Goal: Book appointment/travel/reservation

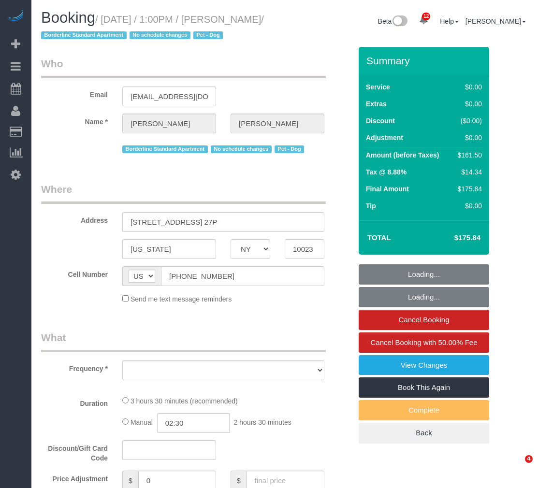
select select "NY"
select select "object:706"
select select "1"
select select "2"
select select "spot1"
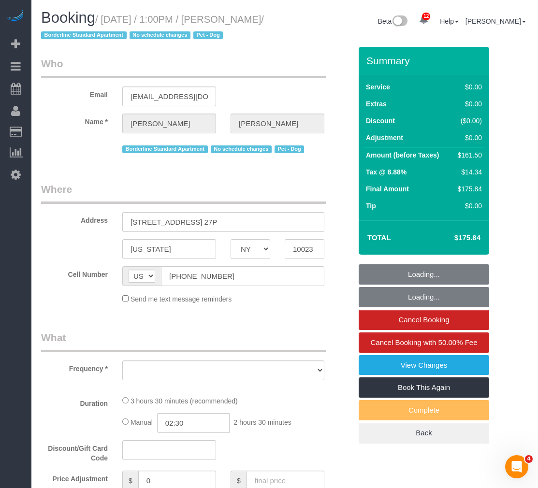
select select "number:89"
select select "number:90"
select select "number:13"
select select "number:5"
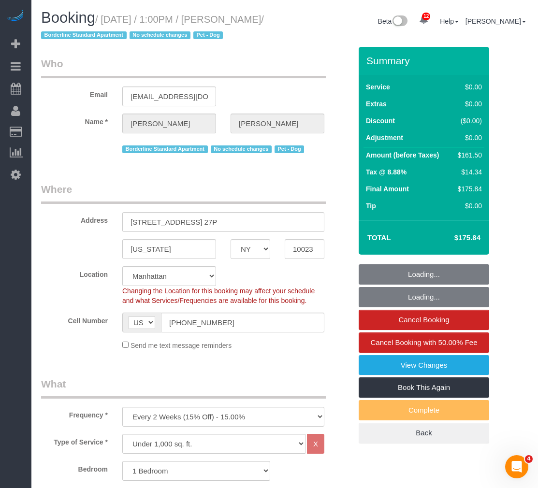
select select "object:966"
select select "string:stripe-pm_1PQ7RM4VGloSiKo7cVSLgmTg"
select select "1"
select select "2"
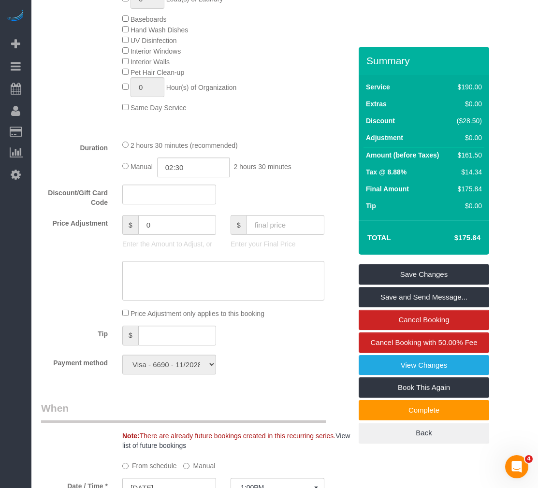
scroll to position [580, 0]
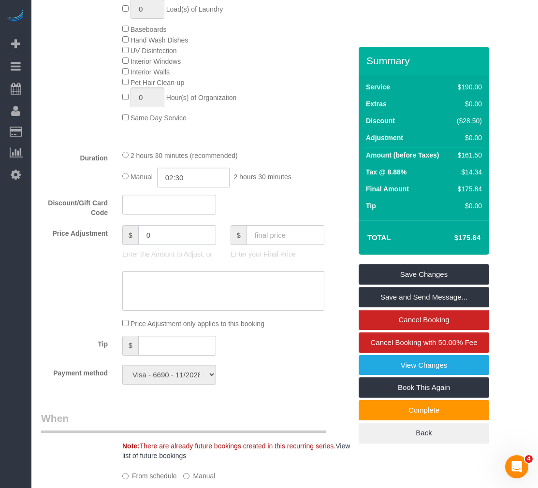
drag, startPoint x: 168, startPoint y: 237, endPoint x: 76, endPoint y: 236, distance: 91.9
click at [76, 236] on div "Price Adjustment $ 0 Enter the Amount to Adjust, or $ Enter your Final Price" at bounding box center [196, 244] width 325 height 39
type input "40"
click at [139, 290] on textarea at bounding box center [223, 291] width 202 height 40
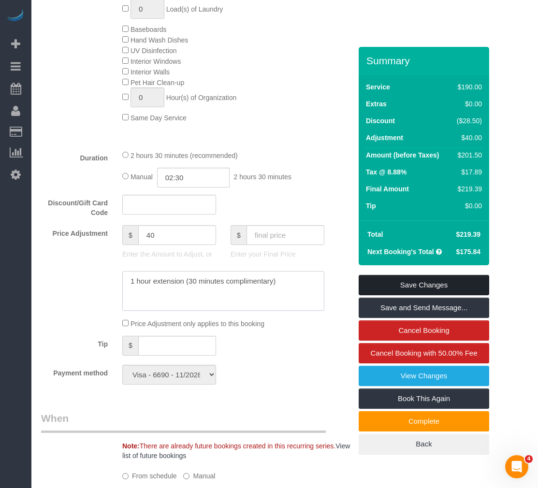
type textarea "1 hour extension (30 minutes complimentary)"
click at [438, 289] on link "Save Changes" at bounding box center [424, 285] width 131 height 20
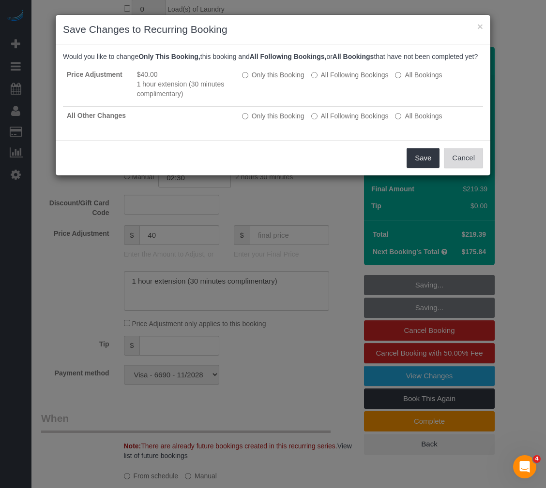
drag, startPoint x: 458, startPoint y: 168, endPoint x: 462, endPoint y: 174, distance: 7.3
click at [459, 167] on button "Cancel" at bounding box center [462, 158] width 39 height 20
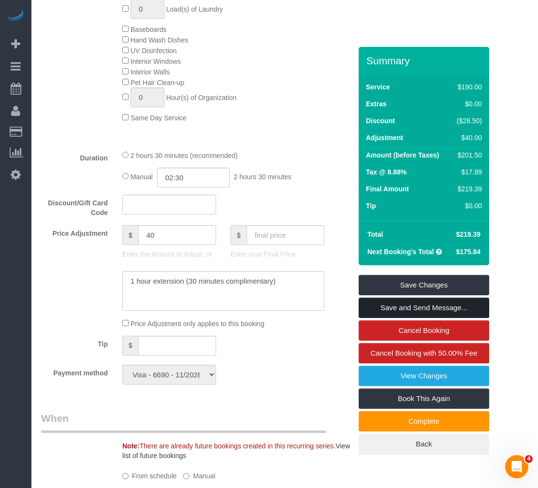
click at [440, 308] on link "Save and Send Message..." at bounding box center [424, 308] width 131 height 20
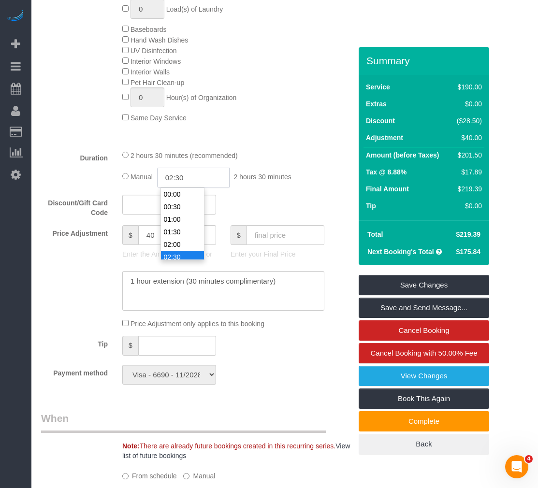
click at [189, 180] on input "02:30" at bounding box center [193, 178] width 73 height 20
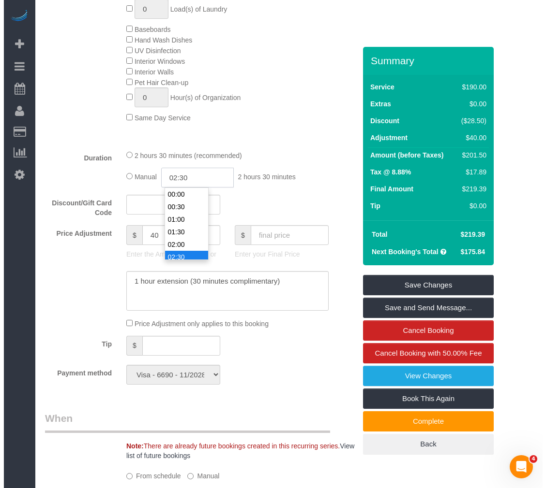
scroll to position [50, 0]
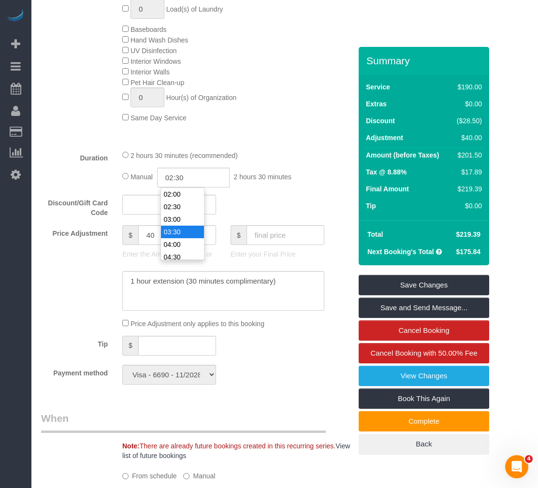
type input "03:30"
click at [180, 233] on li "03:30" at bounding box center [182, 232] width 43 height 13
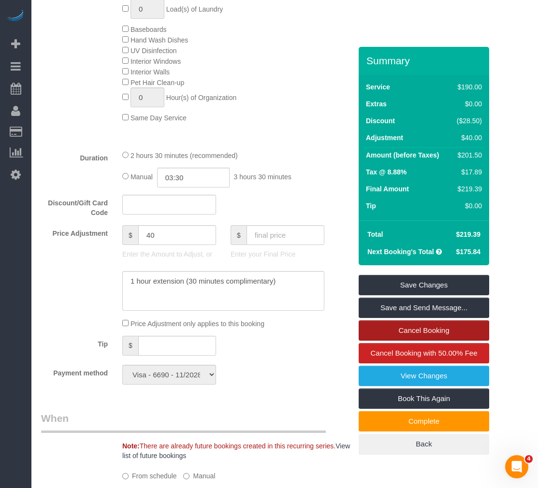
select select "spot38"
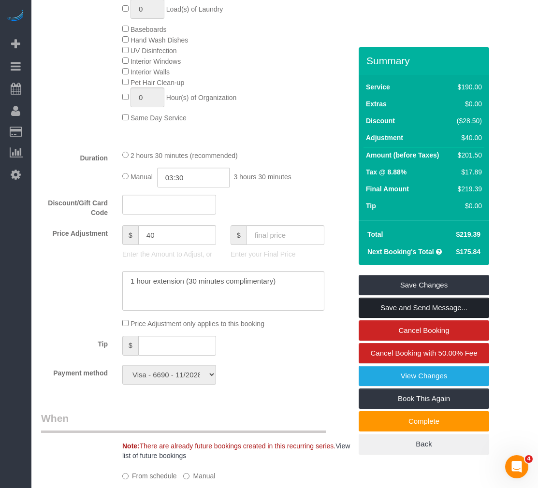
click at [426, 310] on link "Save and Send Message..." at bounding box center [424, 308] width 131 height 20
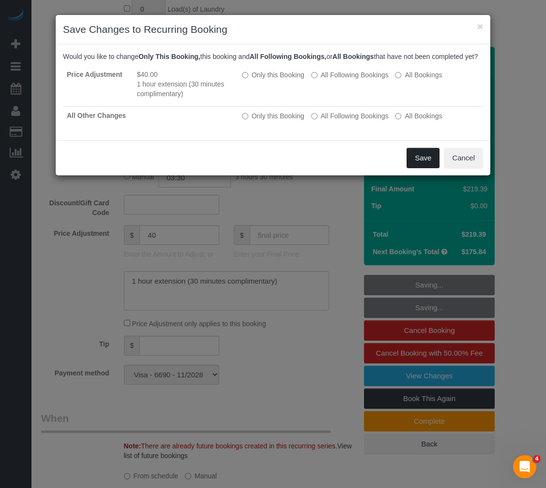
click at [408, 167] on button "Save" at bounding box center [422, 158] width 33 height 20
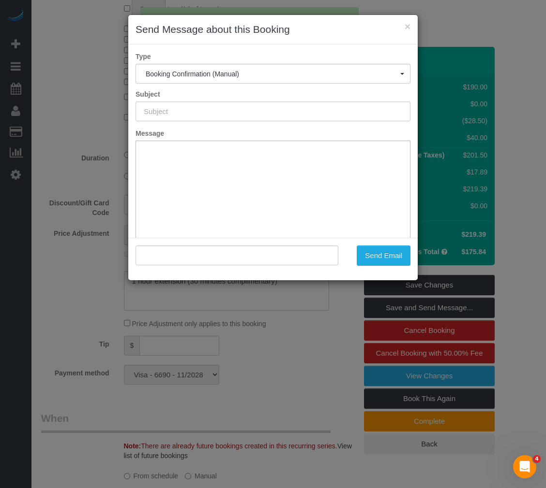
type input "Cleaning Confirmed for [DATE] 1:00pm"
type input ""[PERSON_NAME]" <[EMAIL_ADDRESS][DOMAIN_NAME]>"
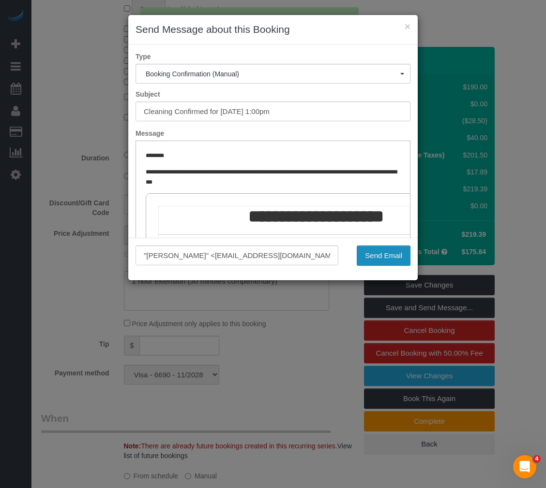
scroll to position [0, 0]
click at [397, 259] on button "Send Email" at bounding box center [383, 256] width 54 height 20
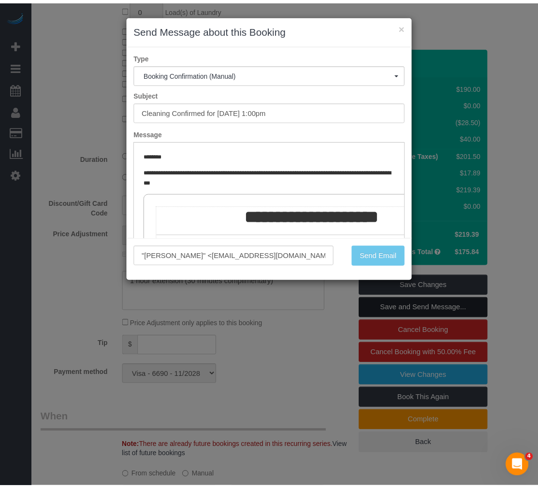
scroll to position [615, 0]
